Goal: Information Seeking & Learning: Learn about a topic

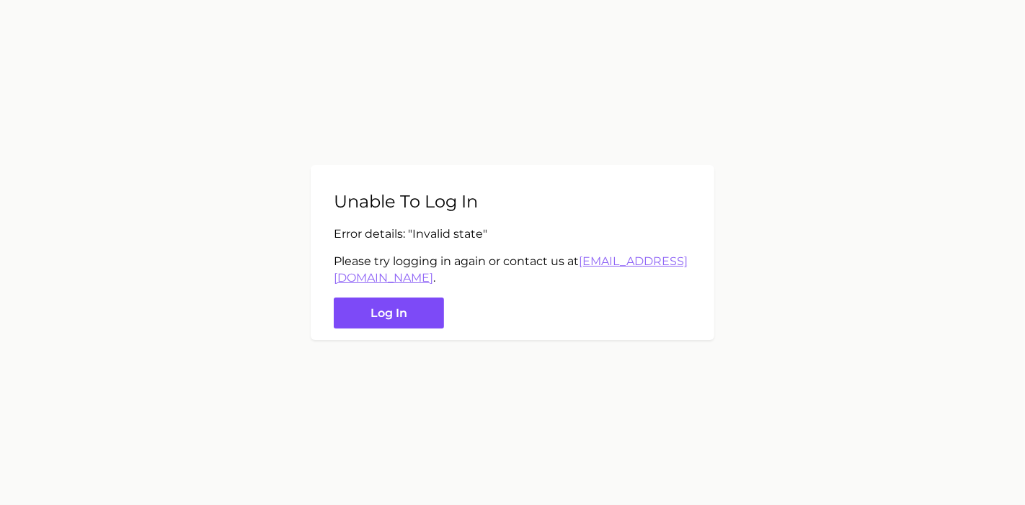
click at [417, 306] on button "Log in" at bounding box center [389, 313] width 110 height 31
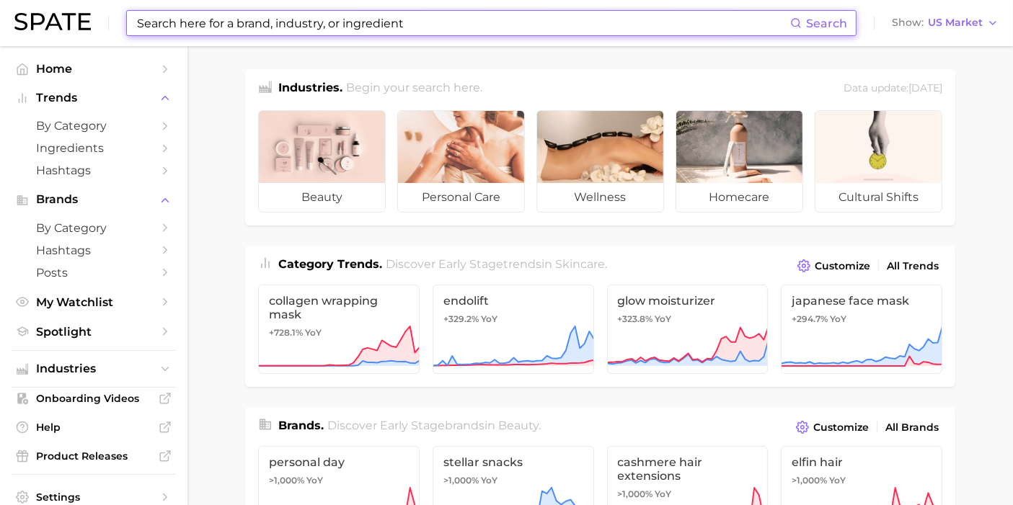
click at [323, 27] on input at bounding box center [463, 23] width 655 height 25
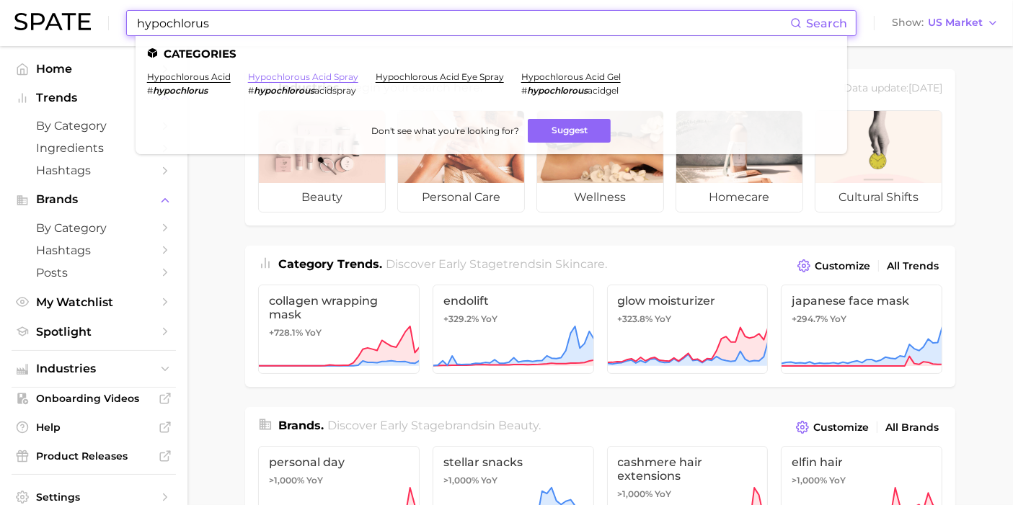
type input "hypochlorus"
click at [346, 78] on link "hypochlorous acid spray" at bounding box center [303, 76] width 110 height 11
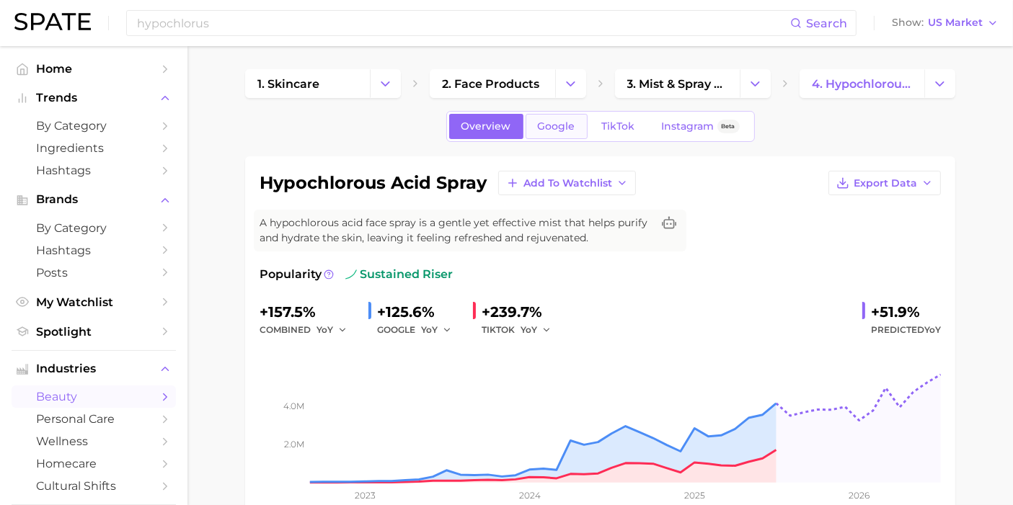
click at [551, 128] on span "Google" at bounding box center [556, 126] width 37 height 12
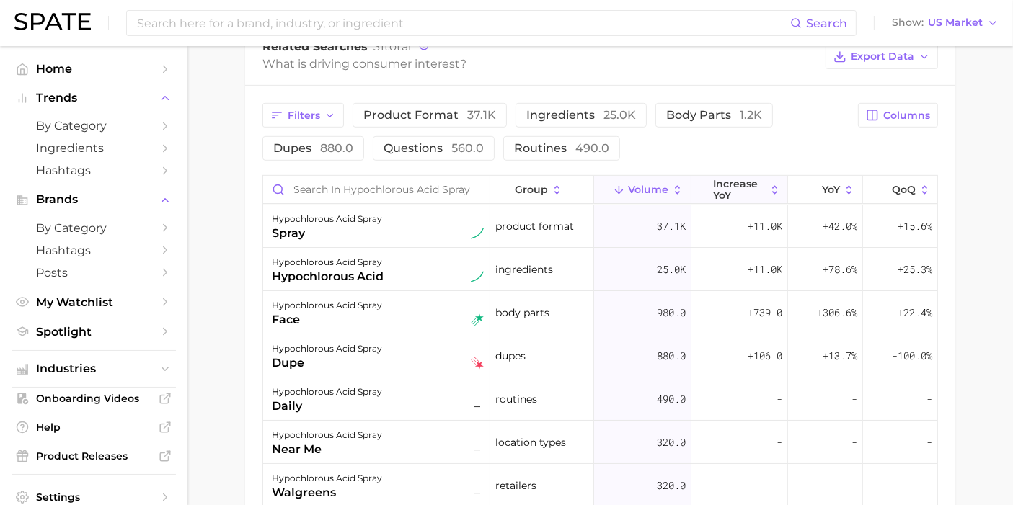
scroll to position [801, 0]
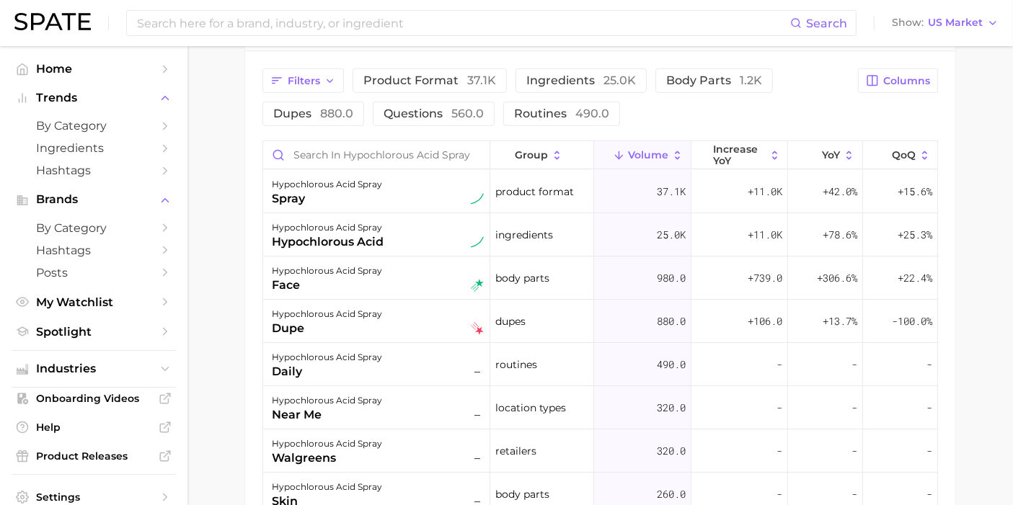
click at [662, 150] on button "Volume" at bounding box center [642, 155] width 97 height 28
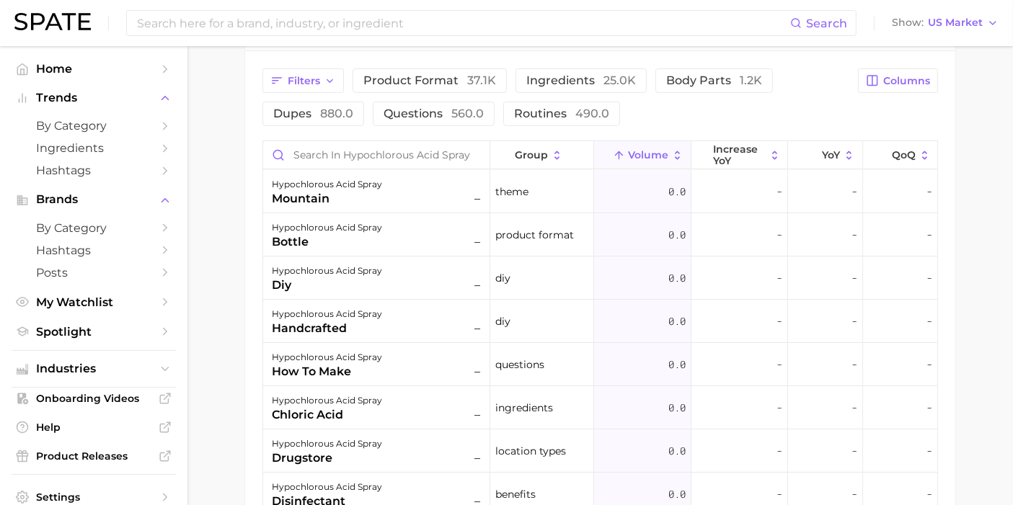
click at [662, 150] on button "Volume" at bounding box center [642, 155] width 97 height 28
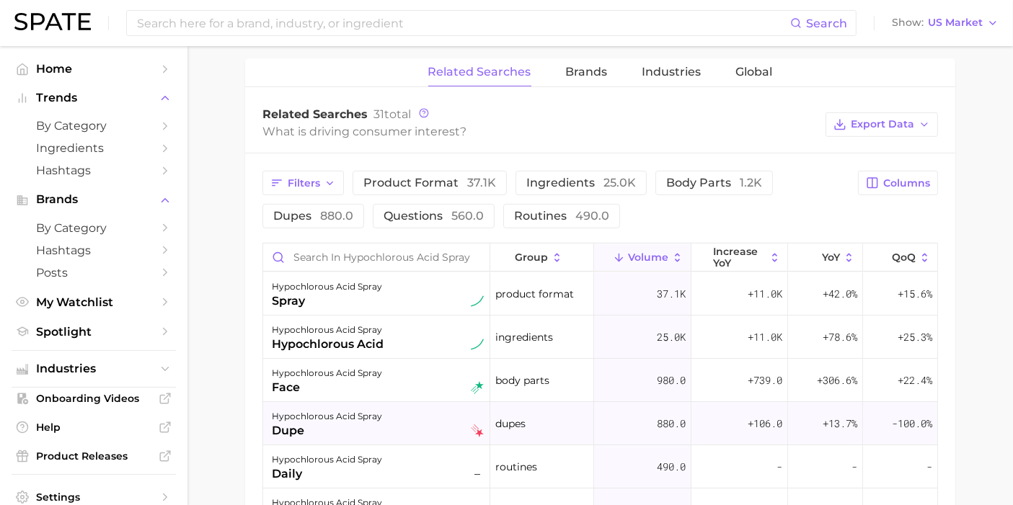
scroll to position [640, 0]
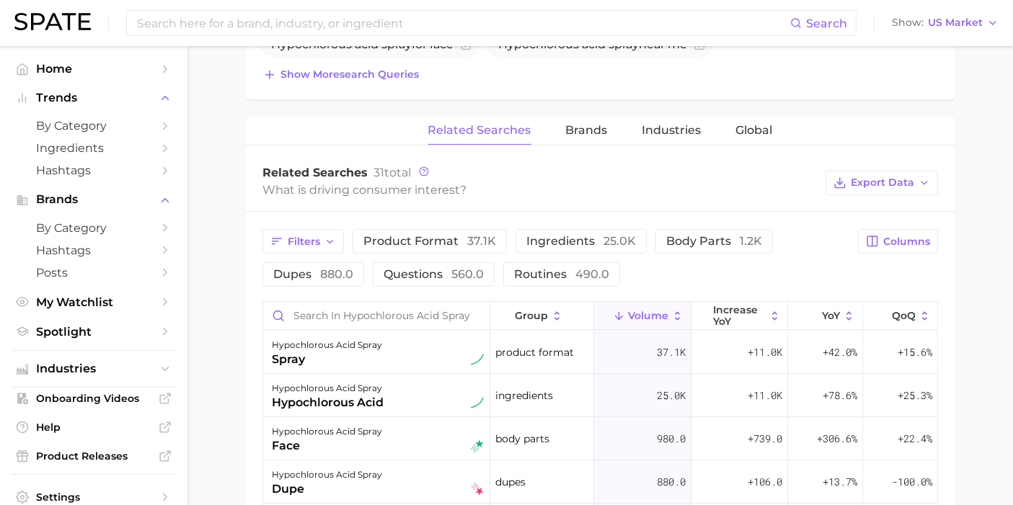
click at [968, 176] on main "1. skincare 2. face products 3. mist & spray products 4. hypochlorous acid spra…" at bounding box center [599, 151] width 825 height 1490
click at [725, 130] on div "Related Searches Brands Industries Global" at bounding box center [600, 131] width 710 height 29
click at [752, 129] on span "Global" at bounding box center [754, 130] width 37 height 13
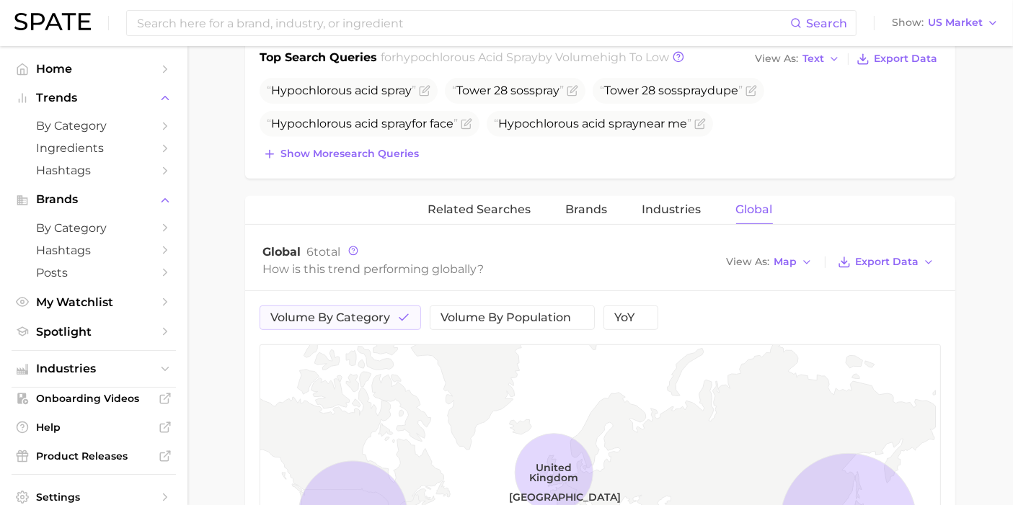
scroll to position [532, 0]
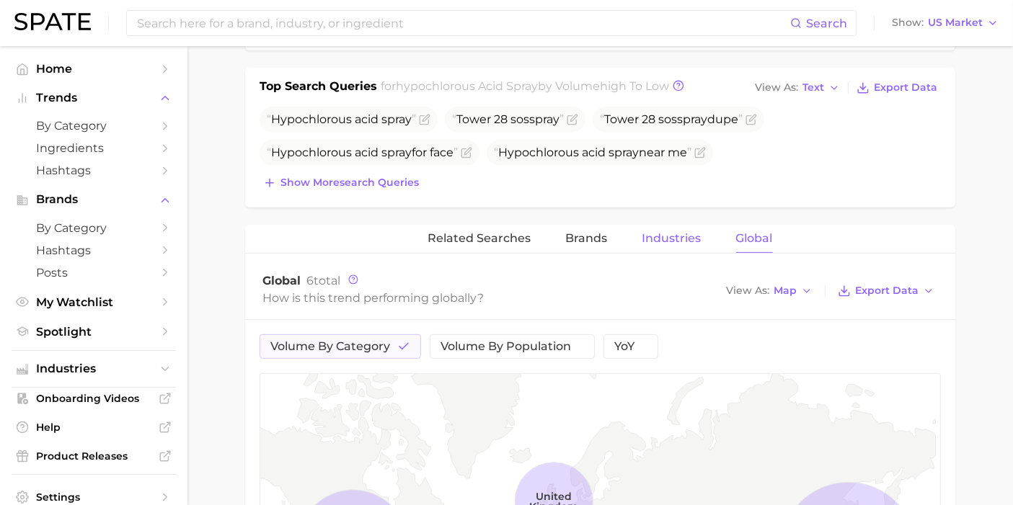
click at [673, 225] on button "Industries" at bounding box center [671, 239] width 59 height 28
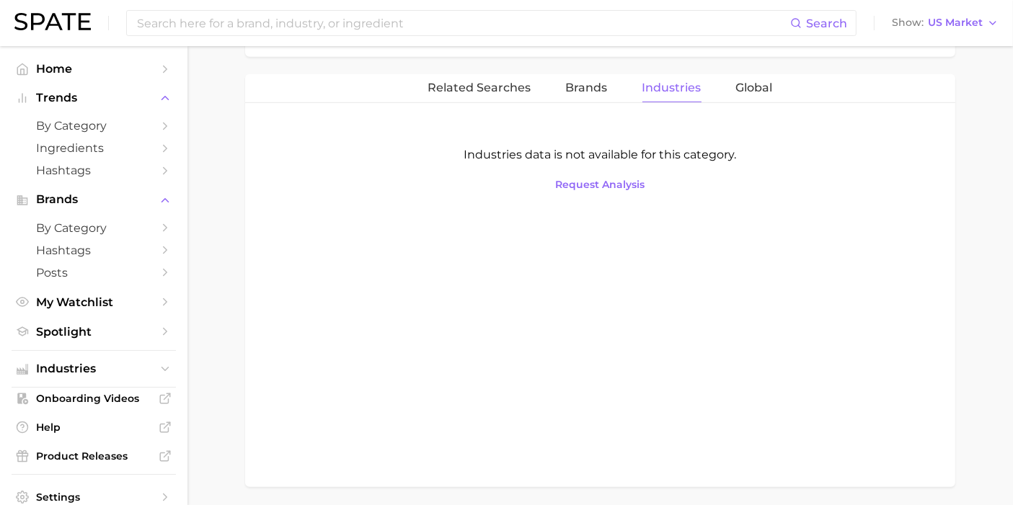
scroll to position [692, 0]
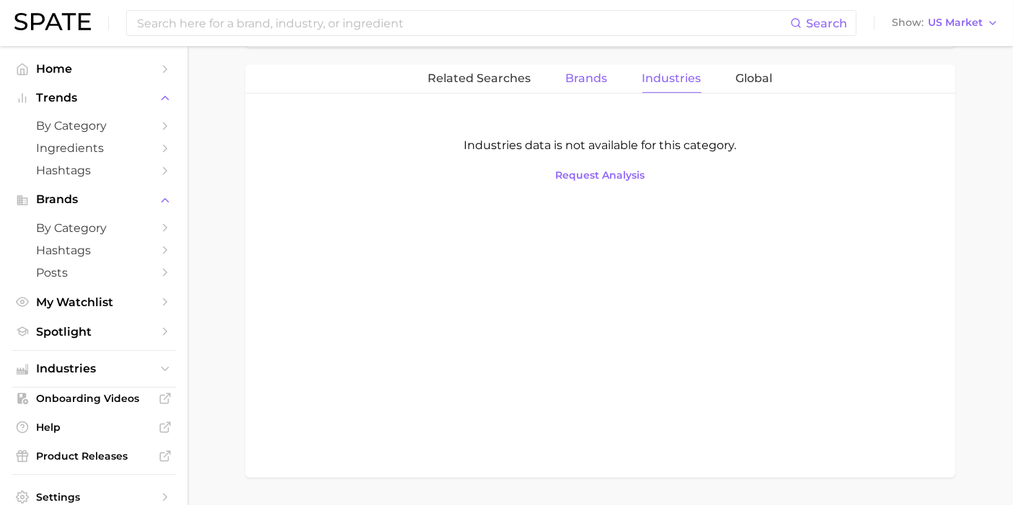
click at [600, 79] on span "Brands" at bounding box center [587, 78] width 42 height 13
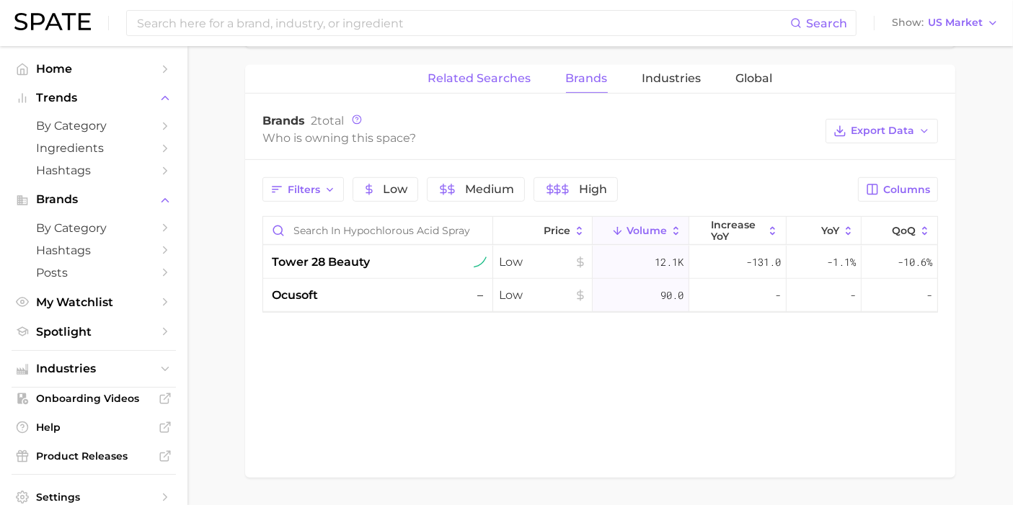
click at [505, 81] on span "Related Searches" at bounding box center [479, 78] width 103 height 13
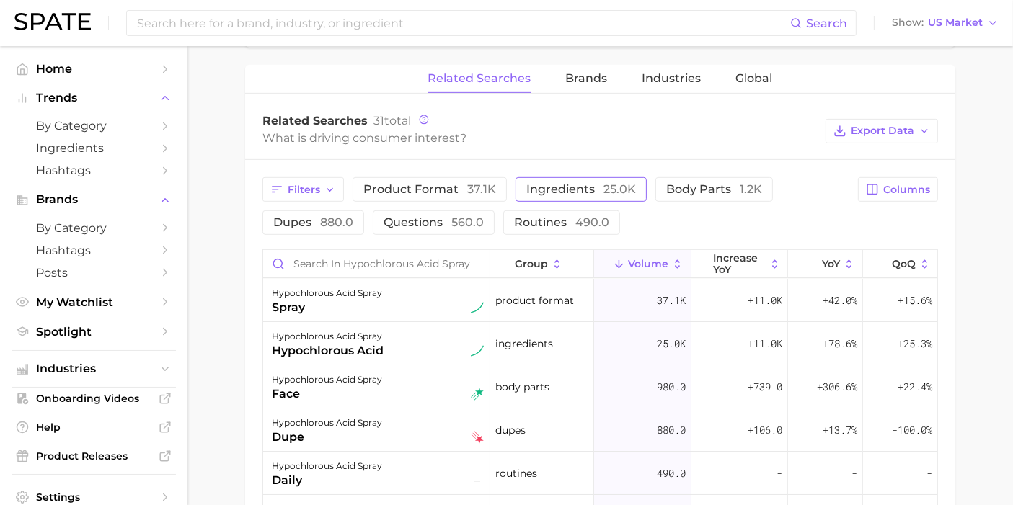
click at [515, 182] on button "ingredients 25.0k" at bounding box center [580, 189] width 131 height 25
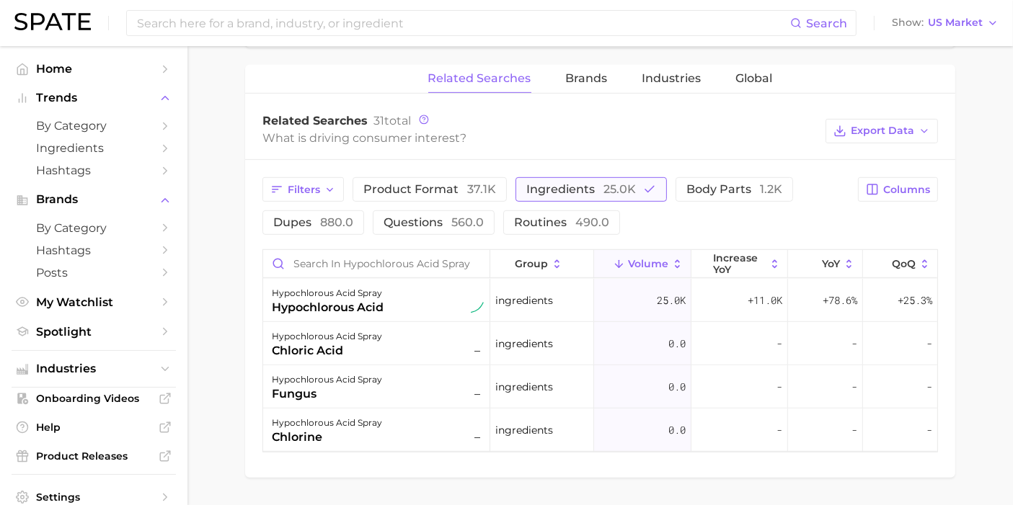
click at [582, 188] on span "ingredients 25.0k" at bounding box center [581, 189] width 110 height 14
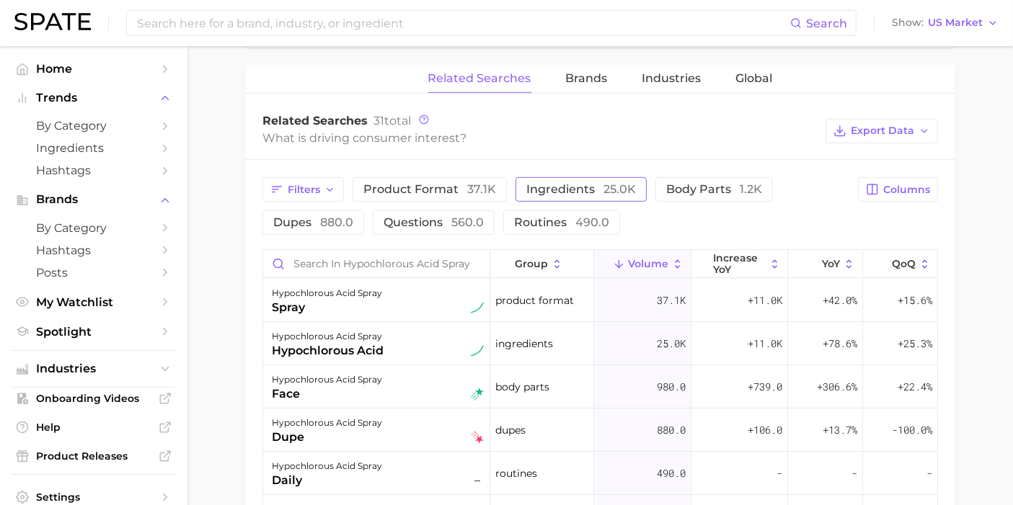
click at [585, 192] on span "ingredients 25.0k" at bounding box center [581, 189] width 110 height 14
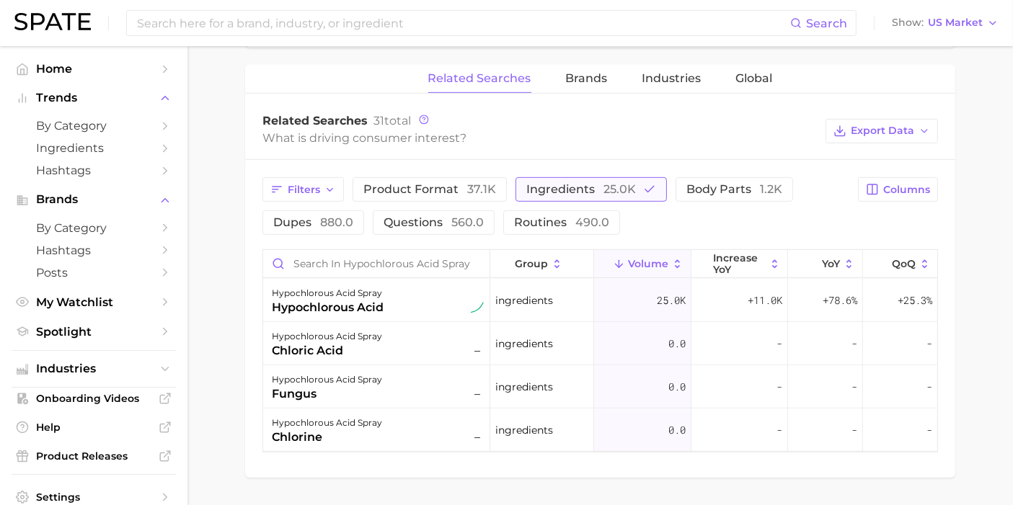
click at [583, 190] on span "ingredients 25.0k" at bounding box center [581, 189] width 110 height 14
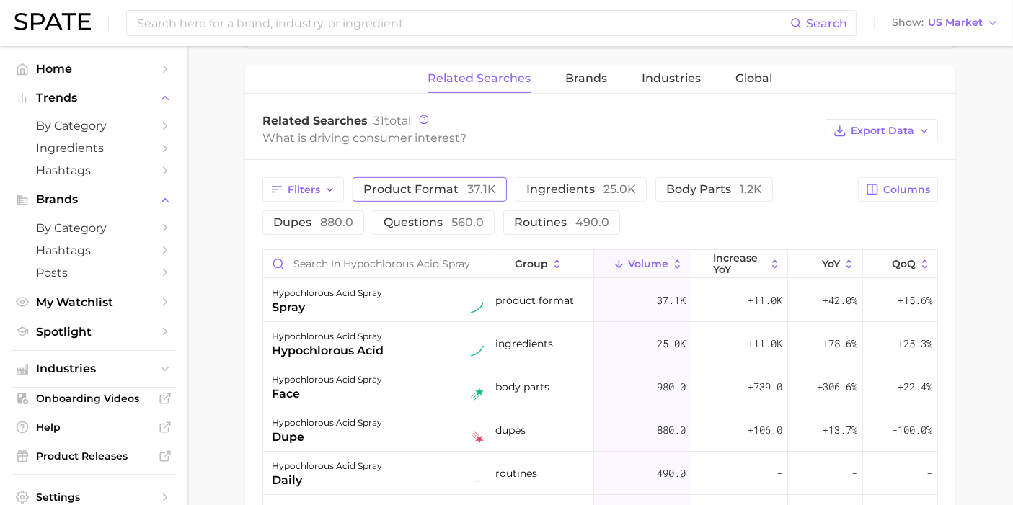
click at [487, 185] on span "37.1k" at bounding box center [481, 189] width 29 height 14
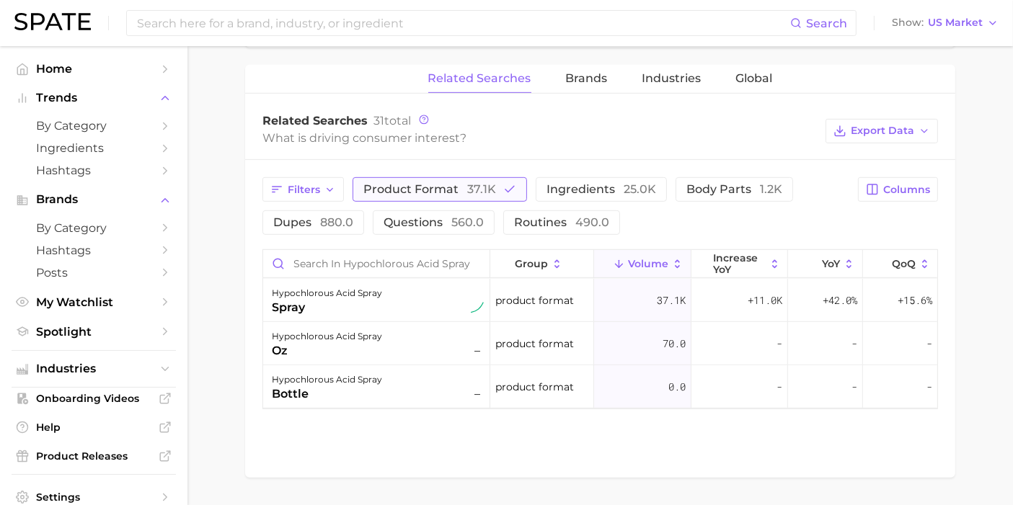
click at [487, 185] on span "37.1k" at bounding box center [481, 189] width 29 height 14
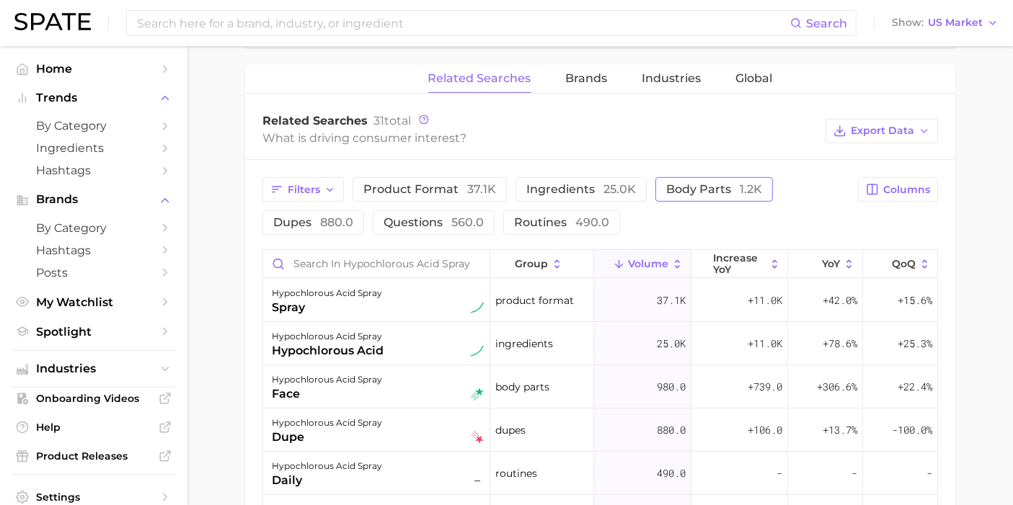
click at [742, 190] on span "1.2k" at bounding box center [751, 189] width 22 height 14
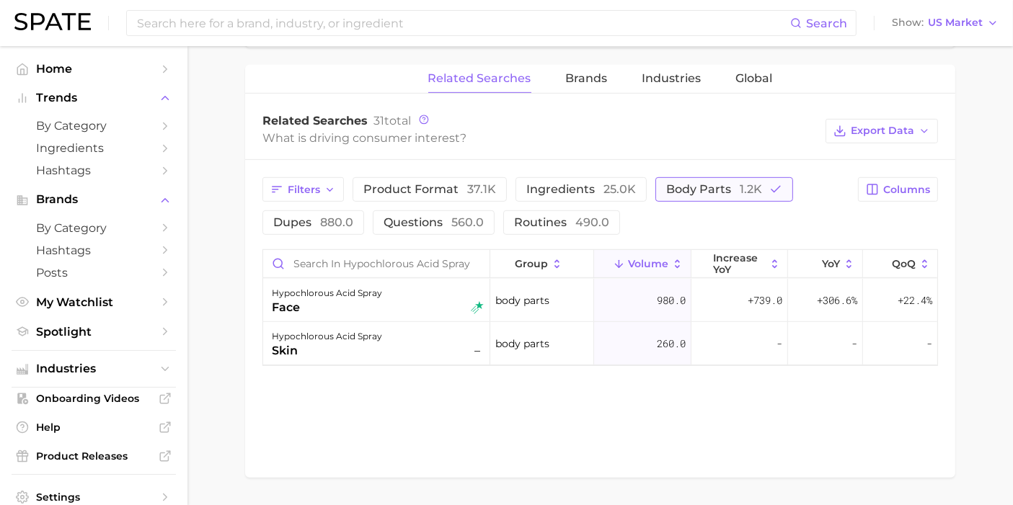
click at [742, 187] on span "1.2k" at bounding box center [751, 189] width 22 height 14
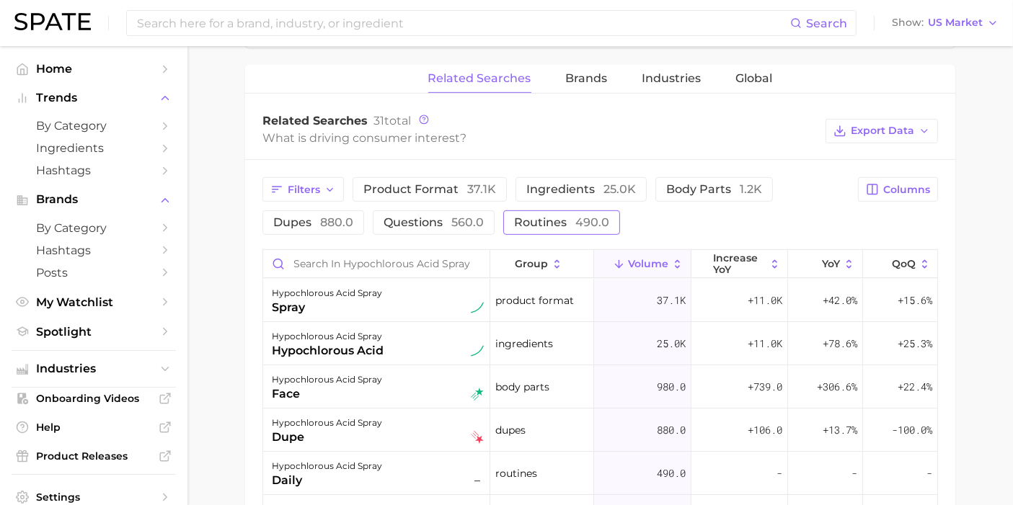
click at [527, 211] on button "routines 490.0" at bounding box center [561, 222] width 117 height 25
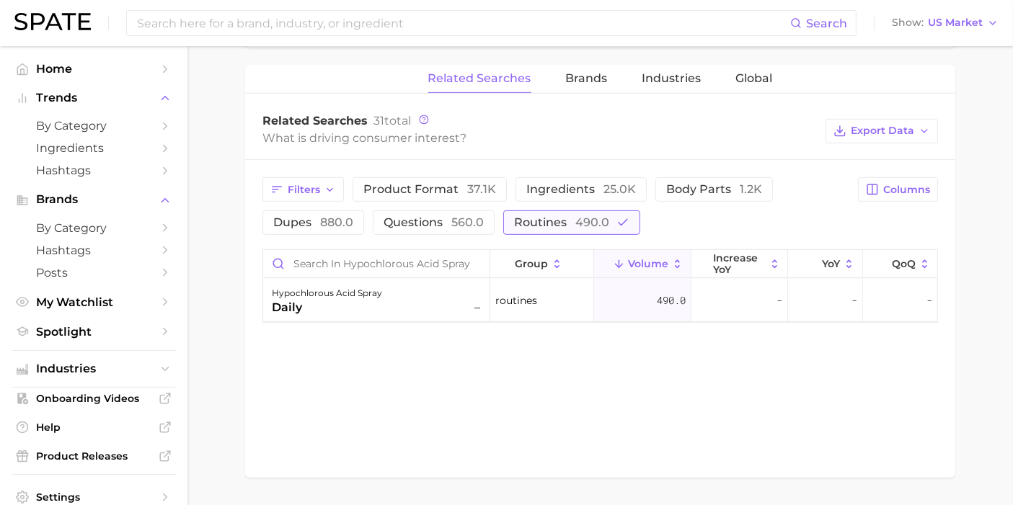
click at [527, 211] on button "routines 490.0" at bounding box center [571, 222] width 137 height 25
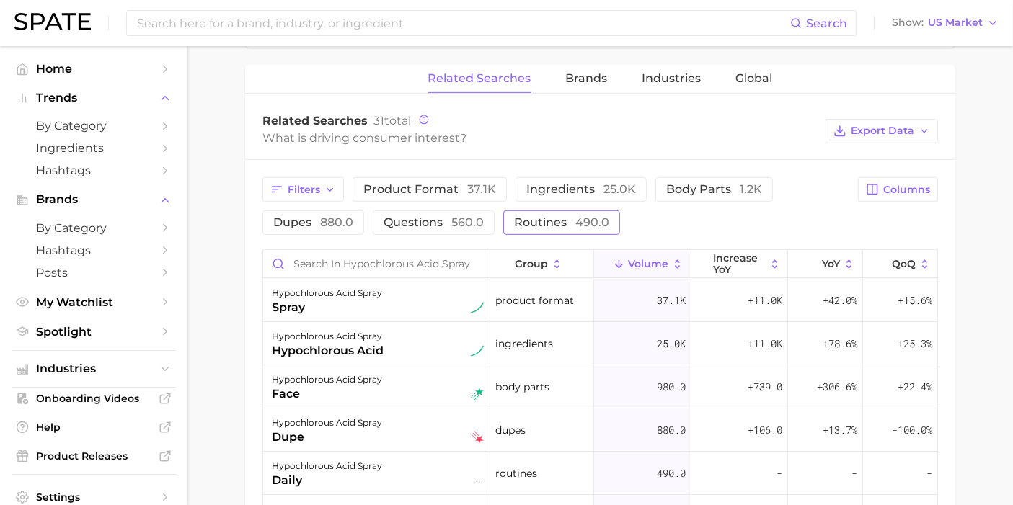
click at [536, 210] on button "routines 490.0" at bounding box center [561, 222] width 117 height 25
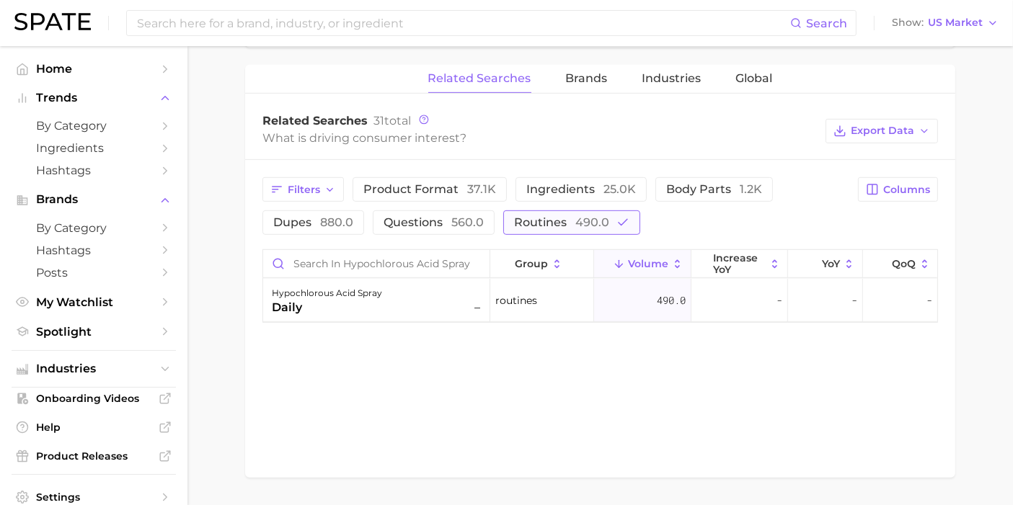
click at [536, 210] on button "routines 490.0" at bounding box center [571, 222] width 137 height 25
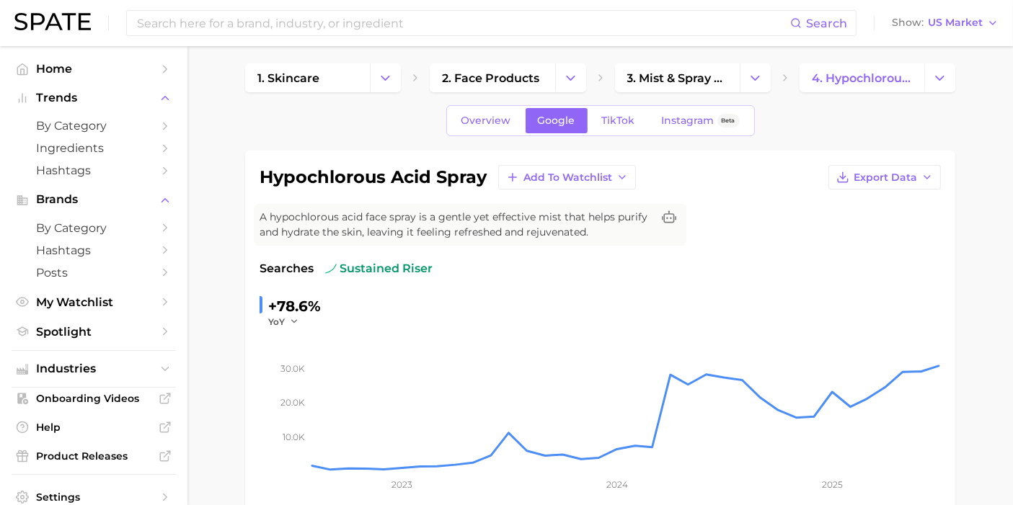
scroll to position [0, 0]
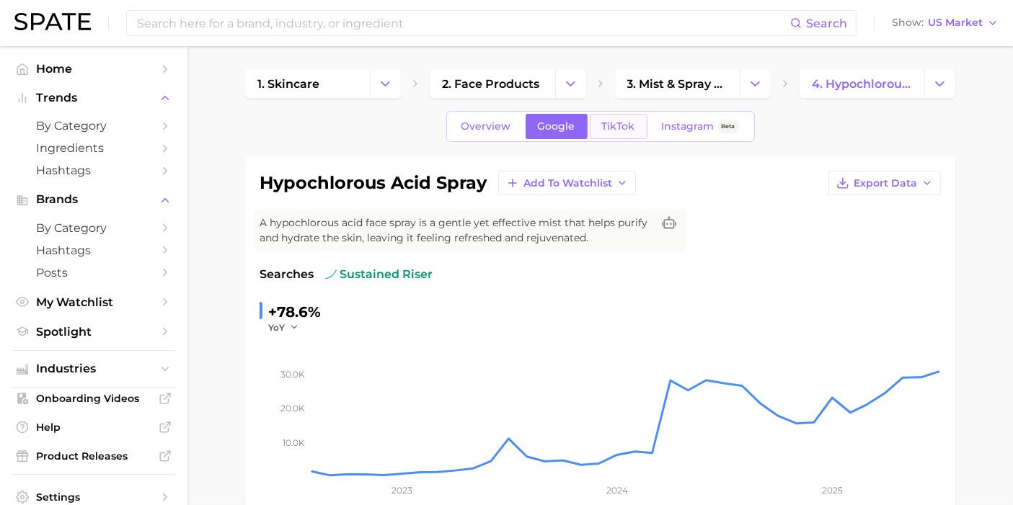
click at [624, 123] on span "TikTok" at bounding box center [618, 126] width 33 height 12
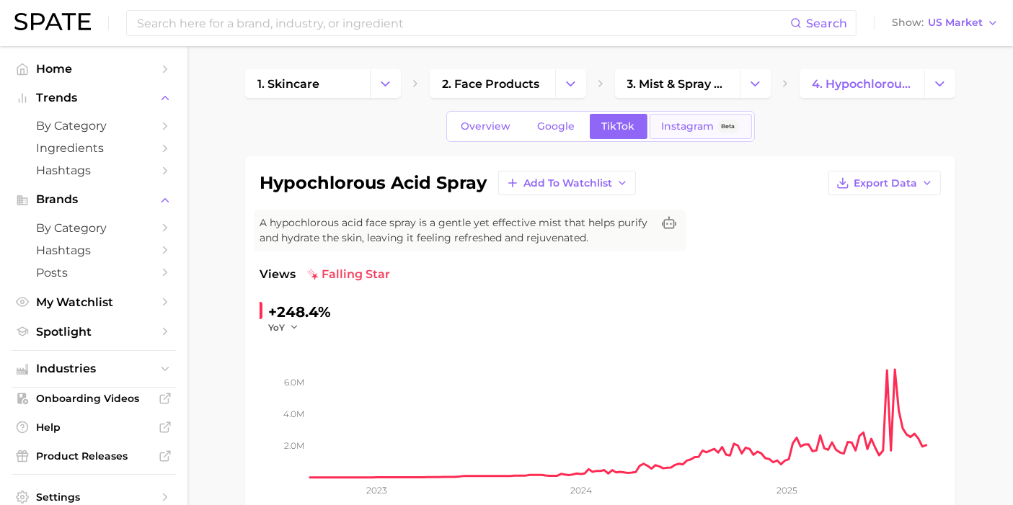
click at [681, 123] on span "Instagram" at bounding box center [688, 126] width 53 height 12
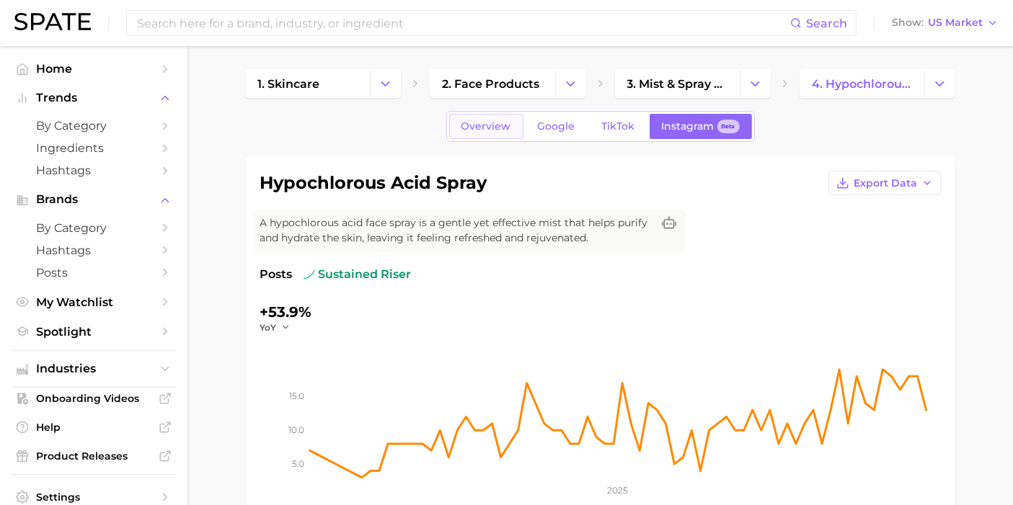
click at [486, 128] on span "Overview" at bounding box center [486, 126] width 50 height 12
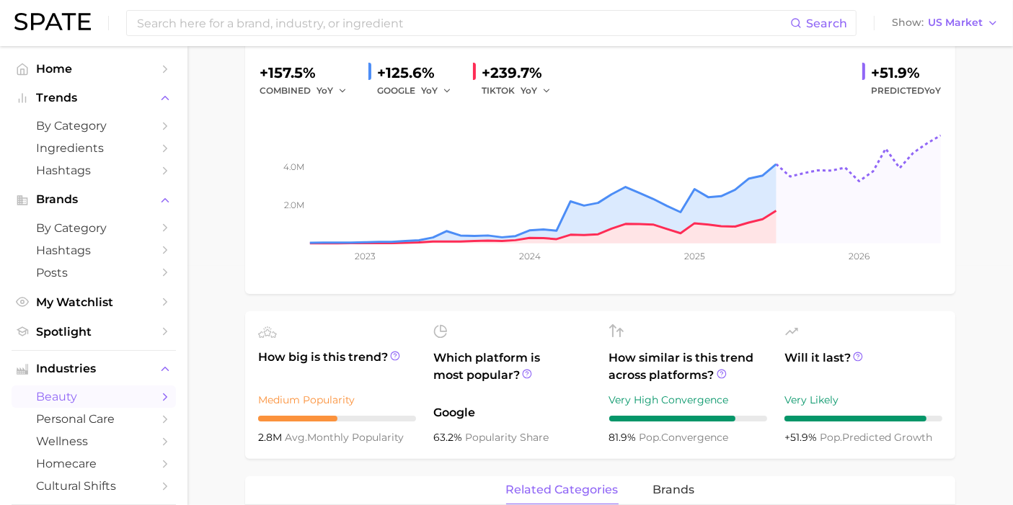
scroll to position [240, 0]
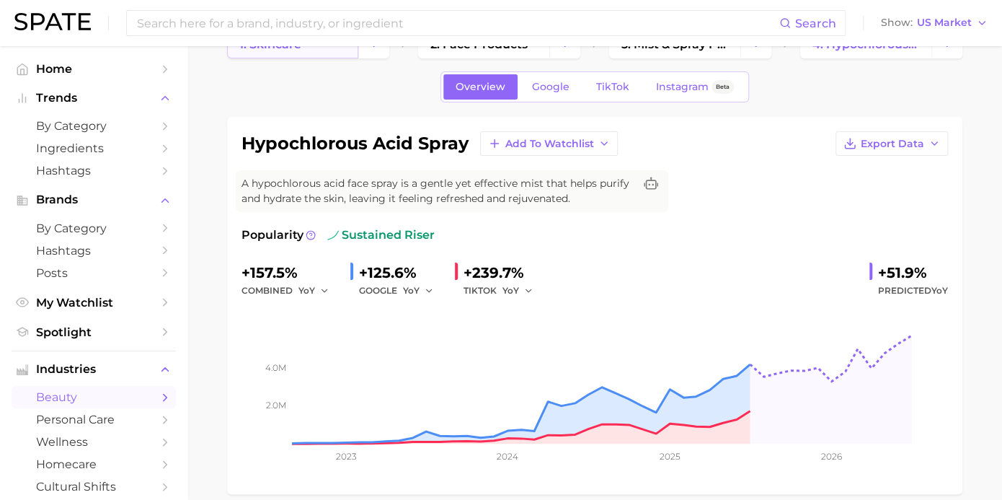
scroll to position [0, 0]
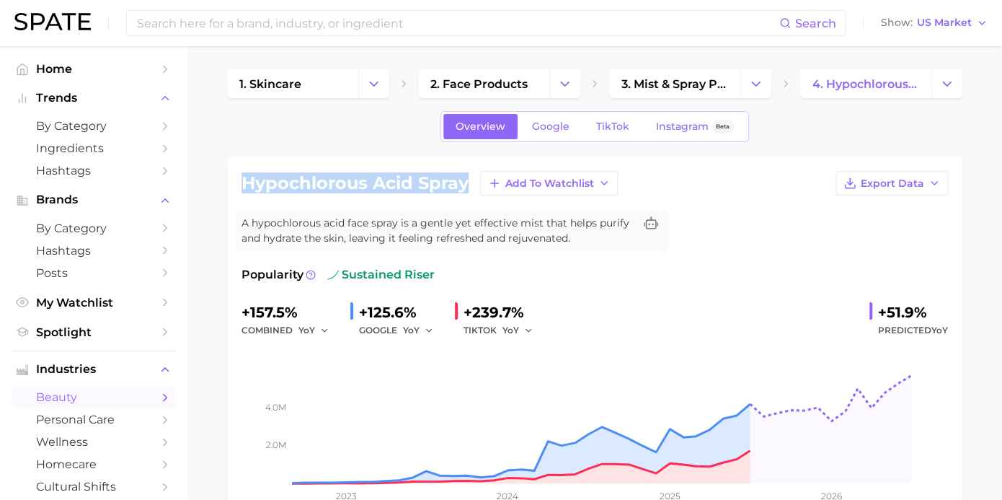
drag, startPoint x: 443, startPoint y: 181, endPoint x: 238, endPoint y: 177, distance: 205.5
copy h1 "hypochlorous acid spray"
click at [801, 205] on div "hypochlorous acid spray Add to Watchlist Export Data A hypochlorous acid face s…" at bounding box center [594, 345] width 706 height 348
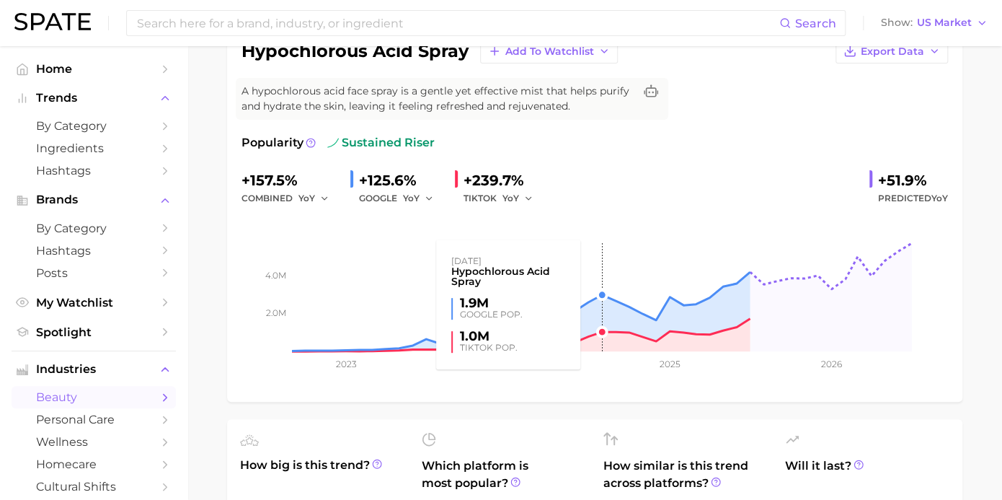
scroll to position [160, 0]
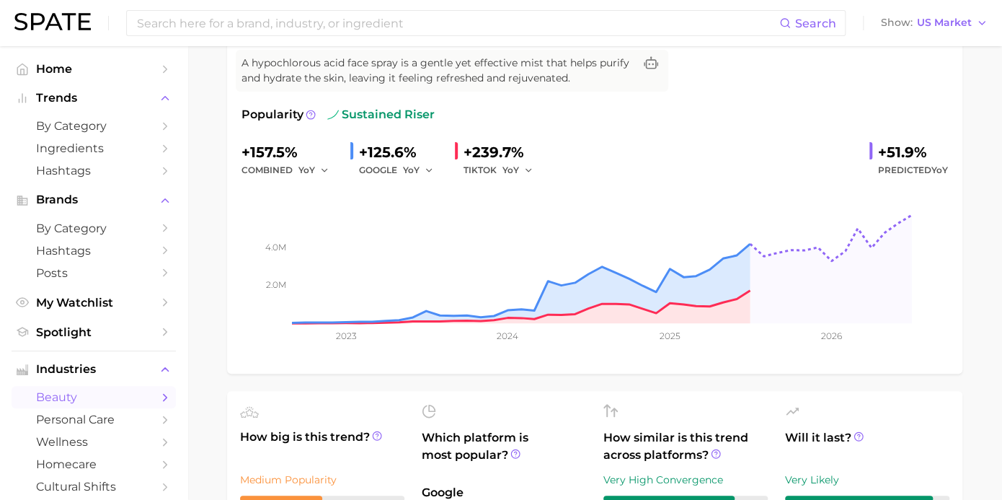
click at [420, 151] on div "+125.6%" at bounding box center [401, 152] width 84 height 23
click at [404, 154] on div "+125.6%" at bounding box center [401, 152] width 84 height 23
click at [400, 170] on div "GOOGLE YoY" at bounding box center [401, 169] width 84 height 17
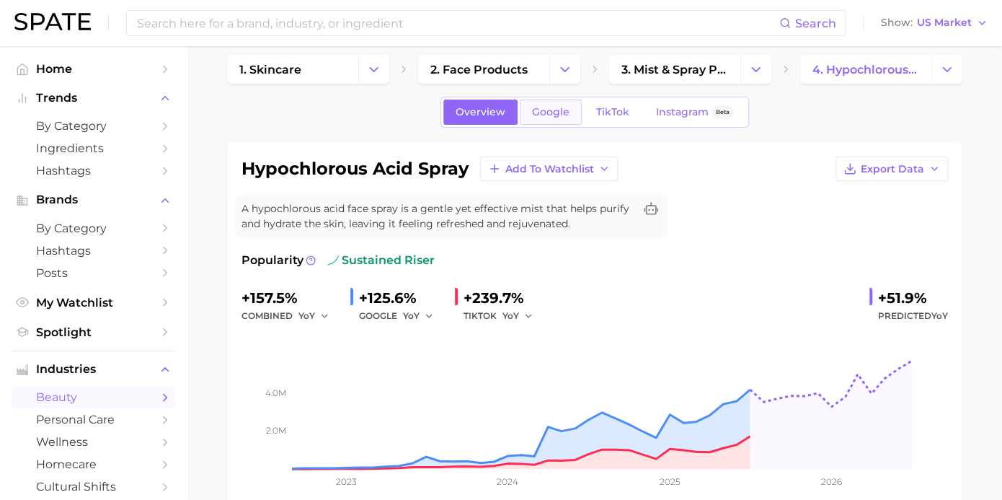
scroll to position [0, 0]
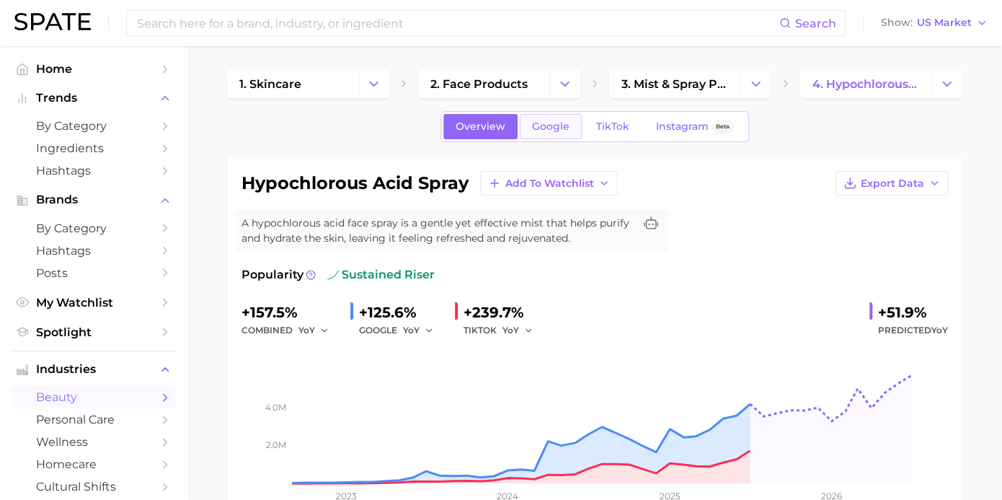
click at [541, 128] on span "Google" at bounding box center [550, 126] width 37 height 12
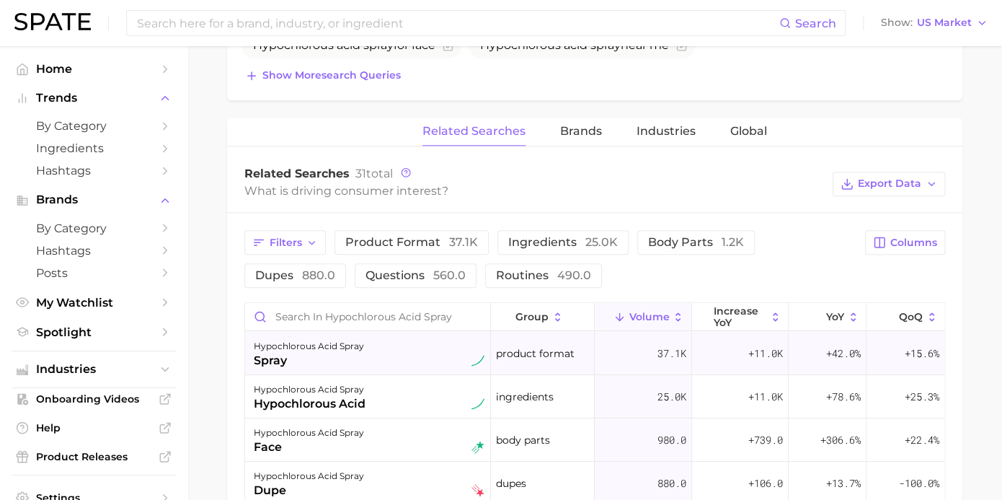
scroll to position [640, 0]
